Goal: Task Accomplishment & Management: Manage account settings

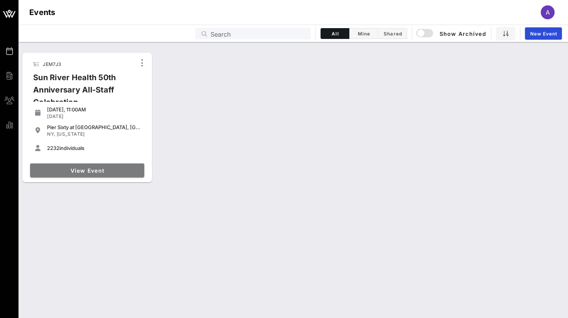
click at [60, 167] on span "View Event" at bounding box center [87, 170] width 108 height 7
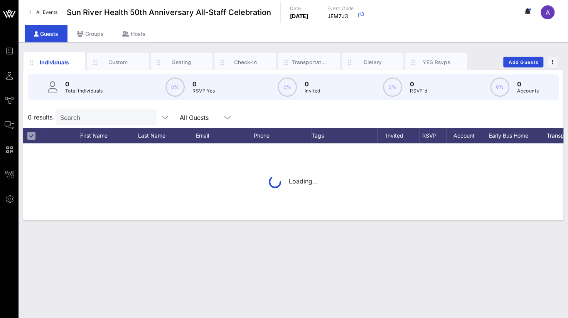
click at [89, 123] on div "Search" at bounding box center [105, 117] width 90 height 15
type input "b"
type input "a"
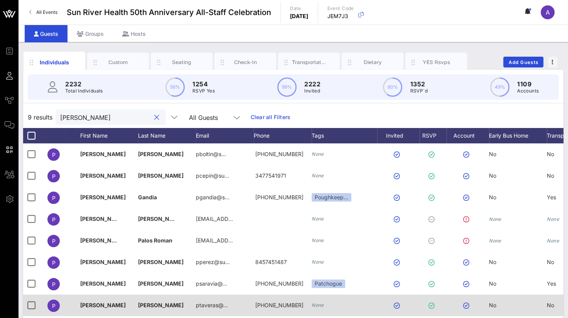
type input "[PERSON_NAME]"
